Goal: Transaction & Acquisition: Purchase product/service

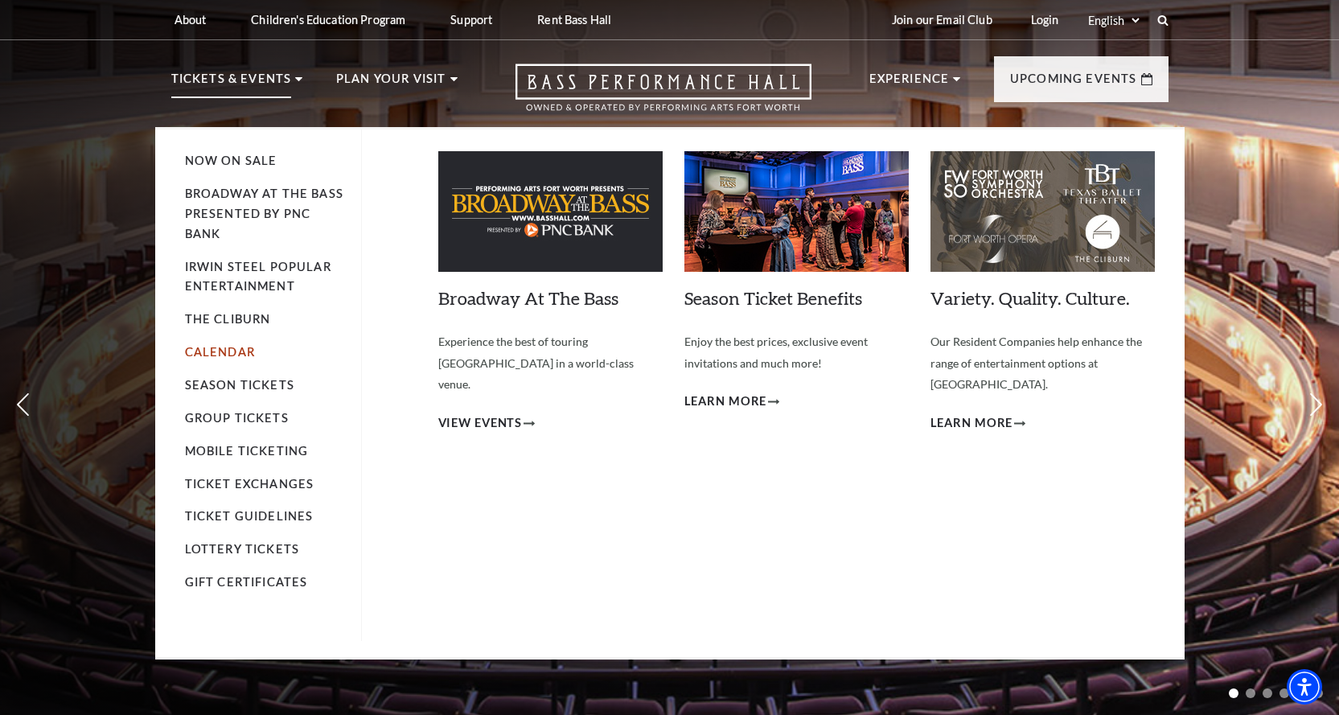
click at [240, 351] on link "Calendar" at bounding box center [220, 352] width 70 height 14
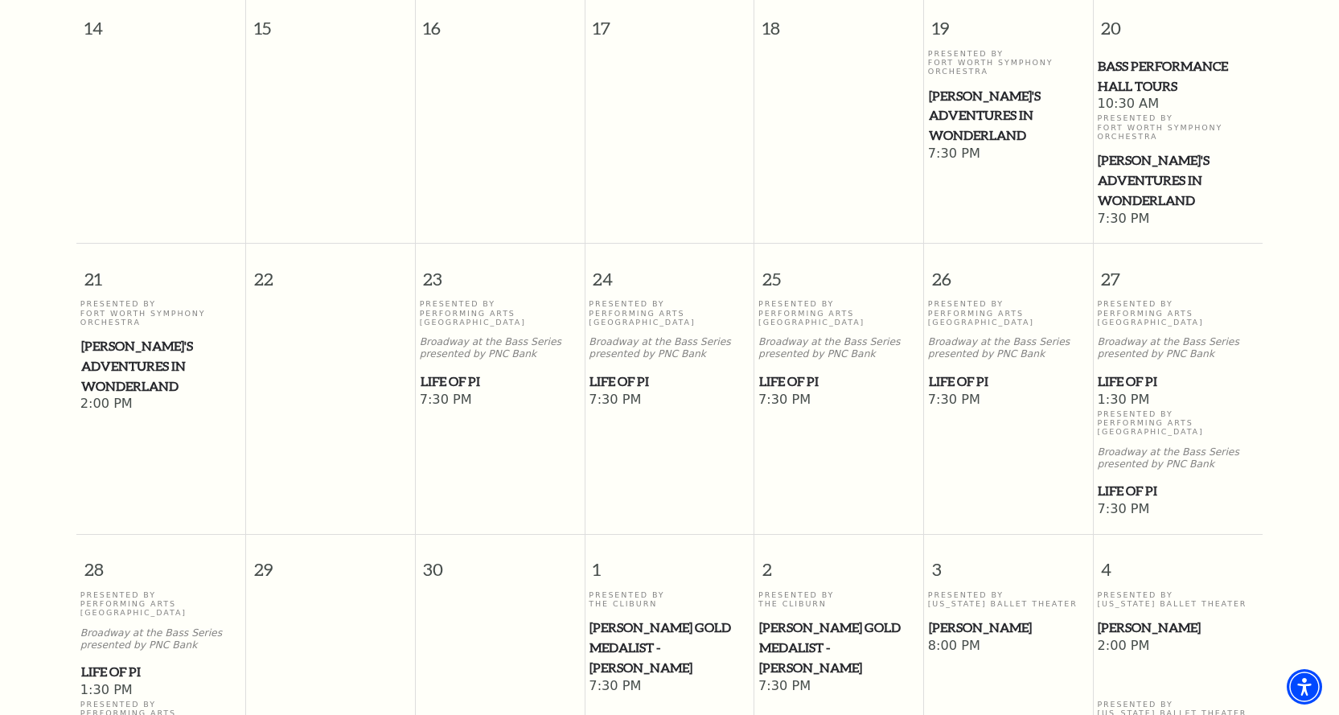
scroll to position [866, 0]
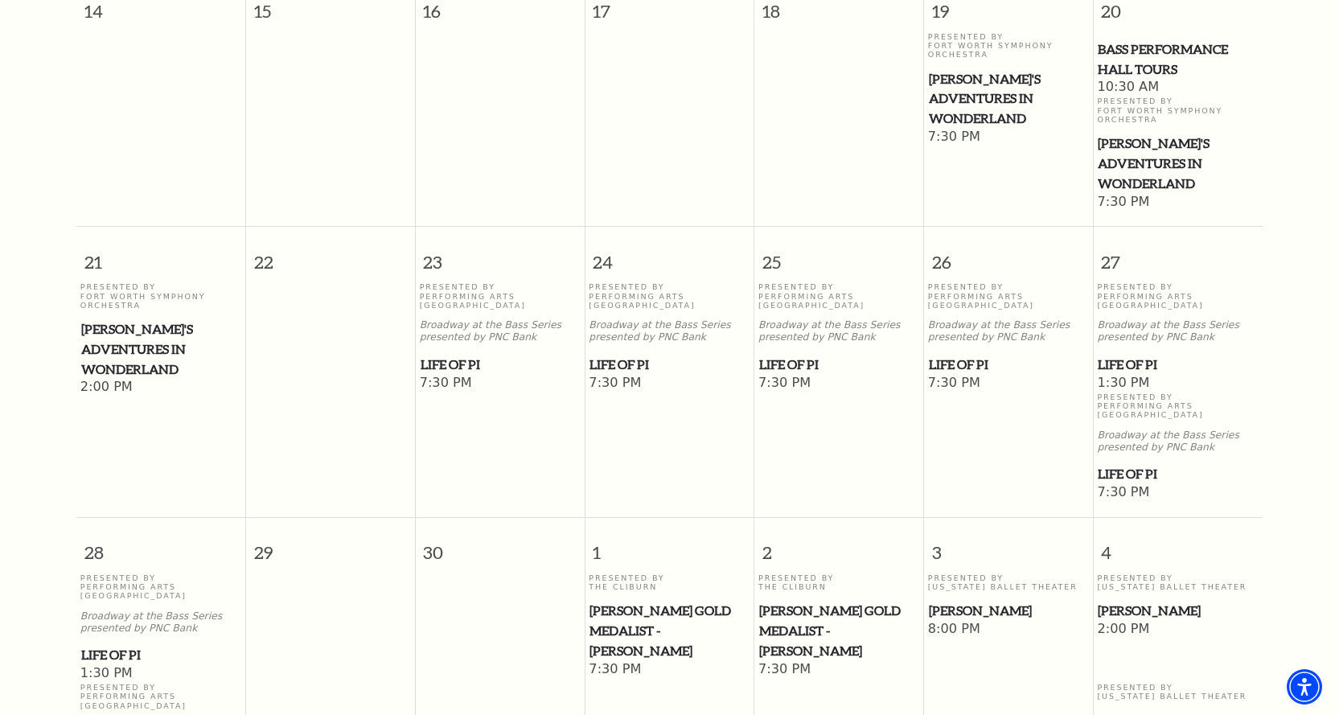
click at [798, 355] on span "Life of Pi" at bounding box center [838, 365] width 159 height 20
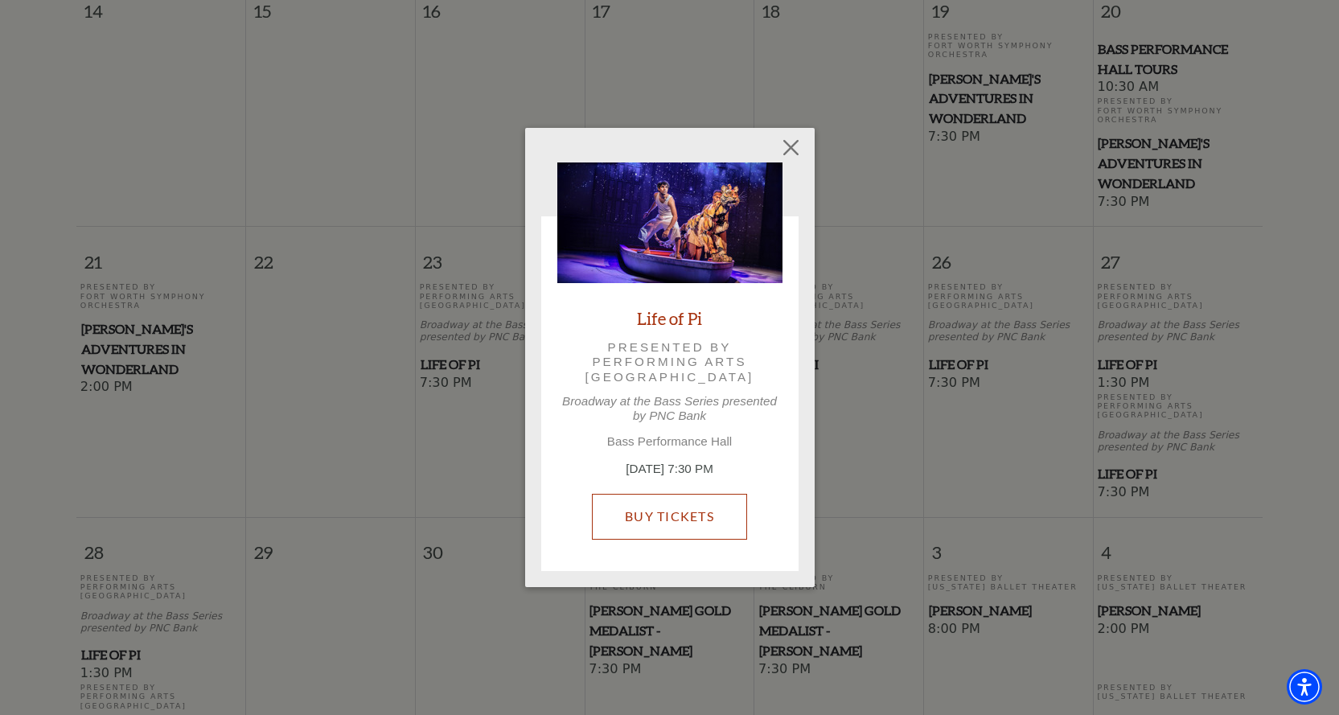
click at [683, 512] on link "Buy Tickets" at bounding box center [669, 516] width 155 height 45
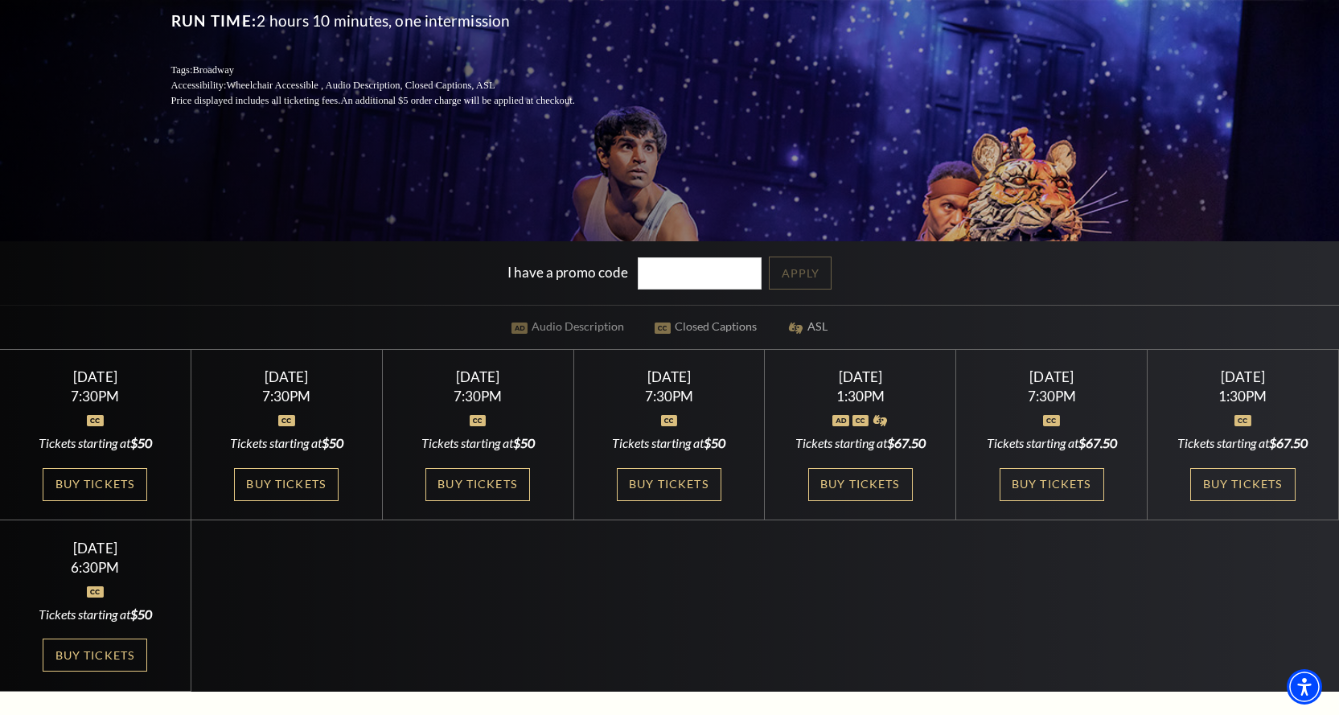
scroll to position [322, 0]
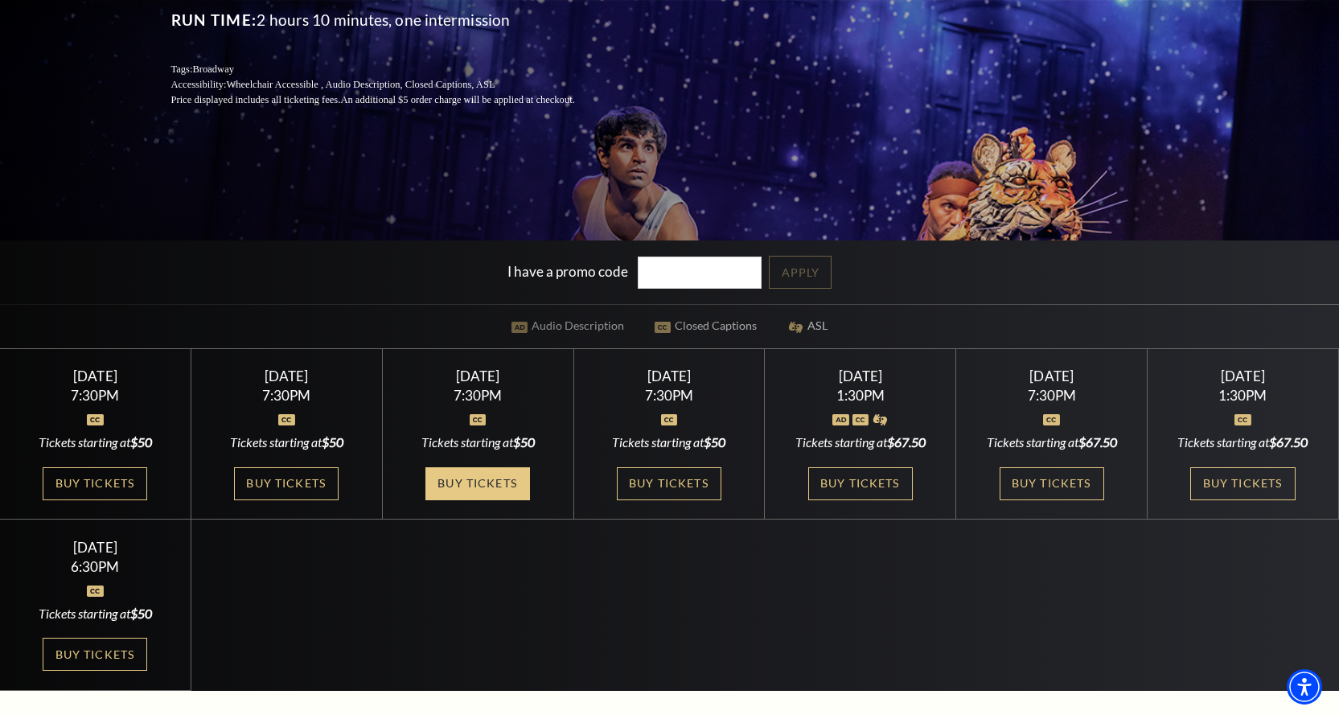
click at [495, 481] on link "Buy Tickets" at bounding box center [477, 483] width 105 height 33
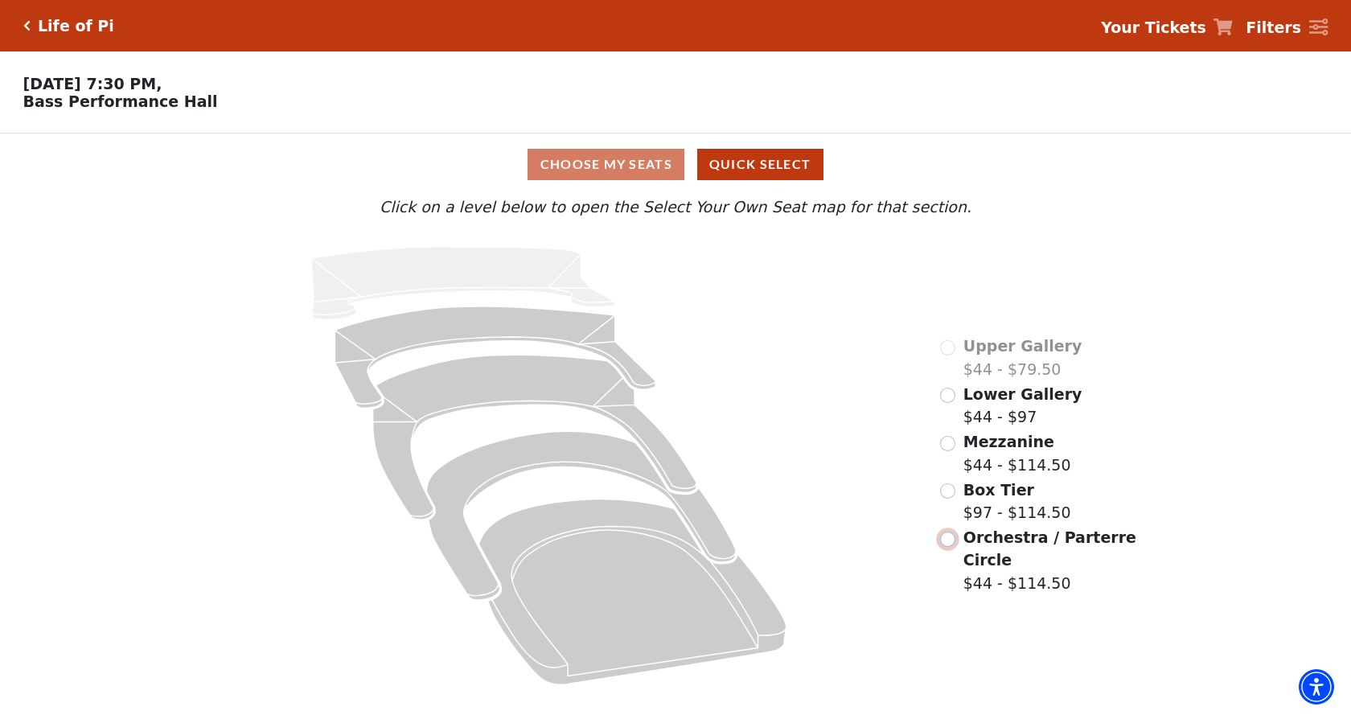
click at [948, 547] on input "Orchestra / Parterre Circle$44 - $114.50\a" at bounding box center [947, 538] width 15 height 15
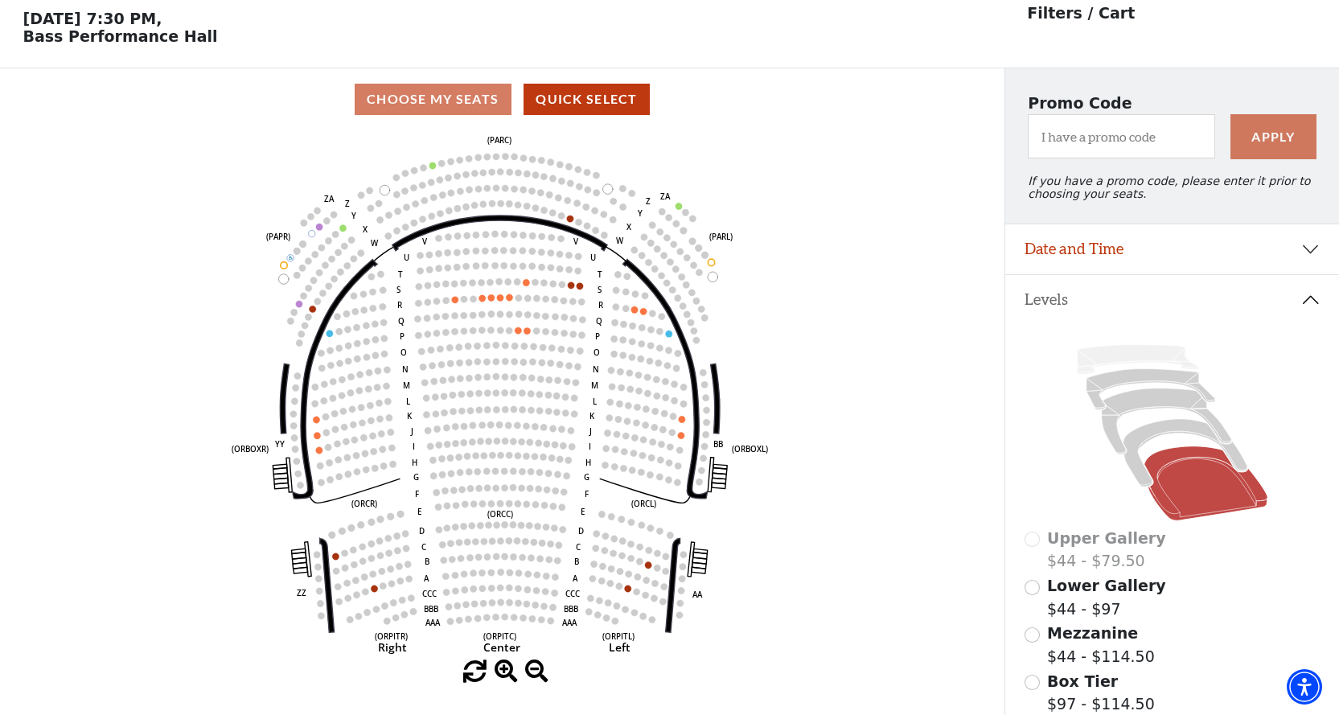
scroll to position [75, 0]
